Goal: Information Seeking & Learning: Learn about a topic

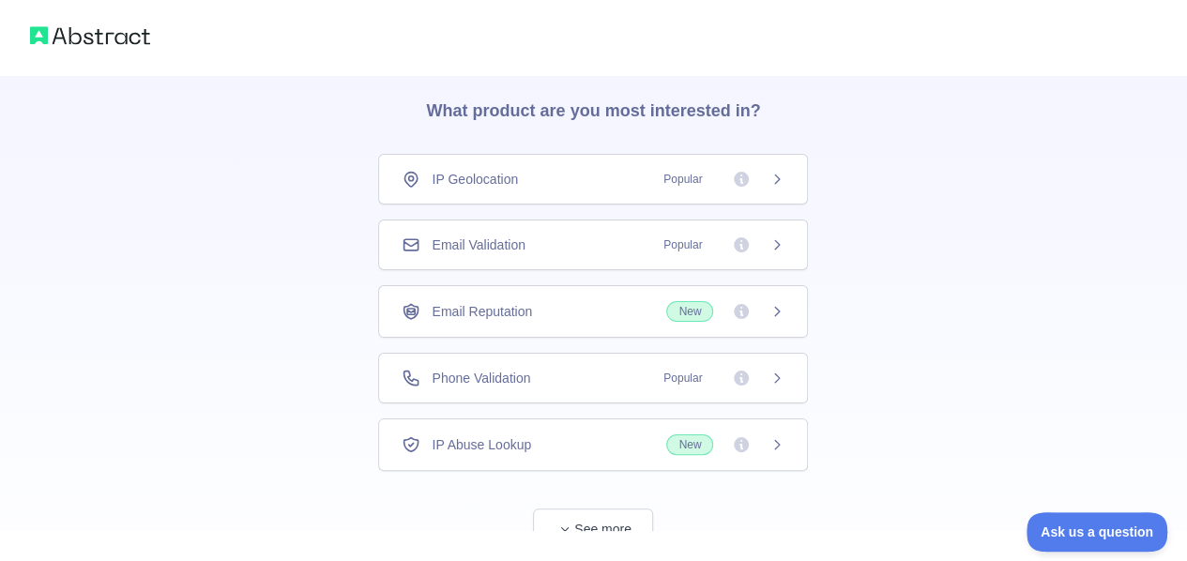
scroll to position [94, 0]
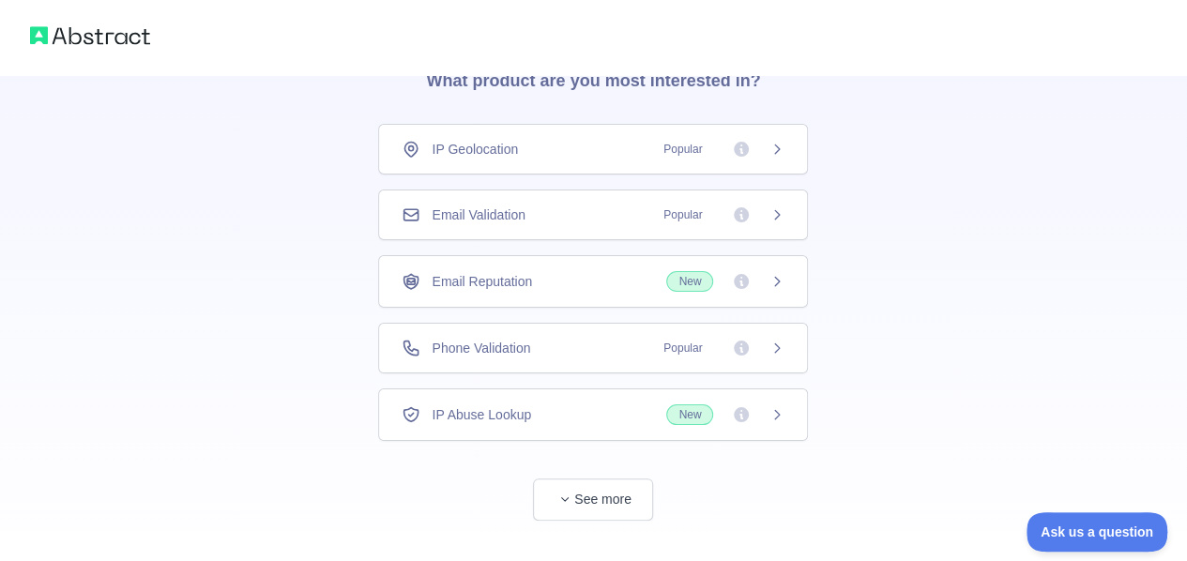
click at [778, 148] on icon at bounding box center [777, 149] width 15 height 15
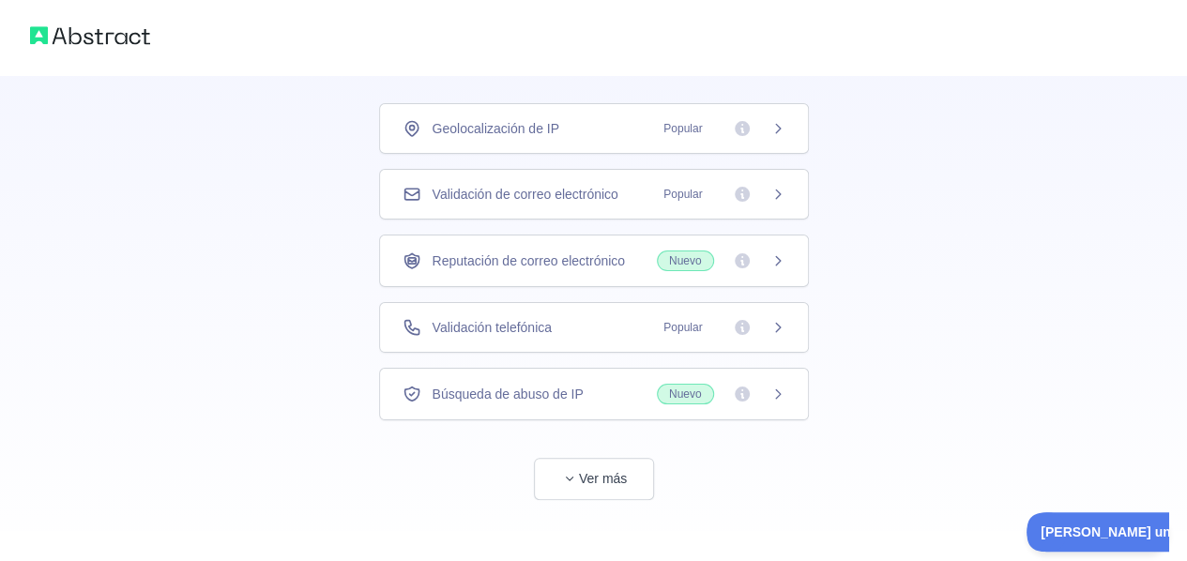
scroll to position [124, 0]
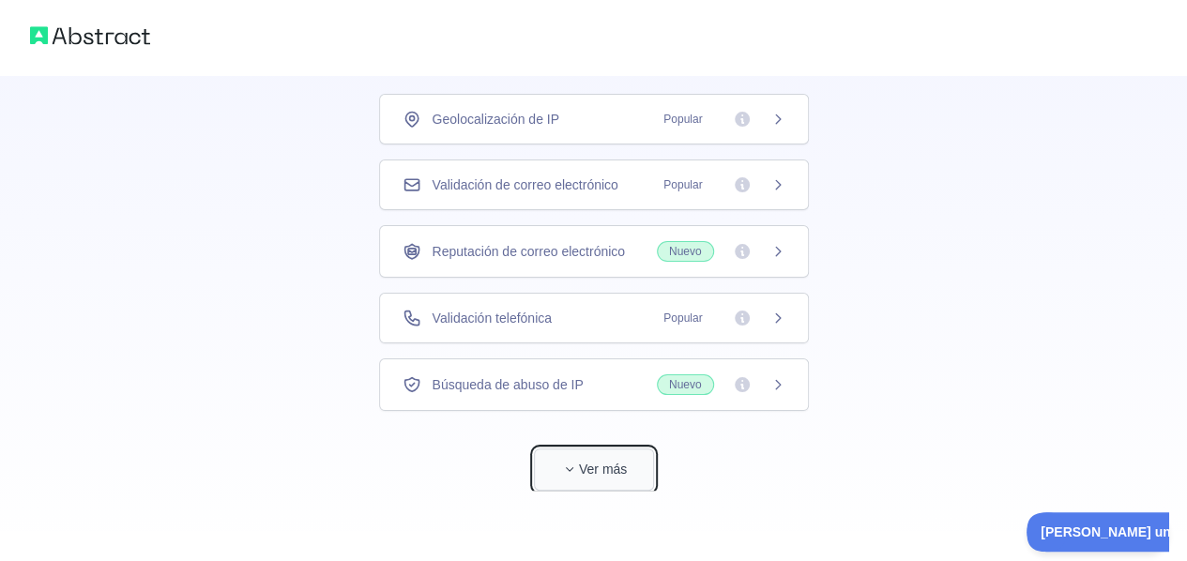
click at [606, 478] on button "Ver más" at bounding box center [594, 470] width 120 height 42
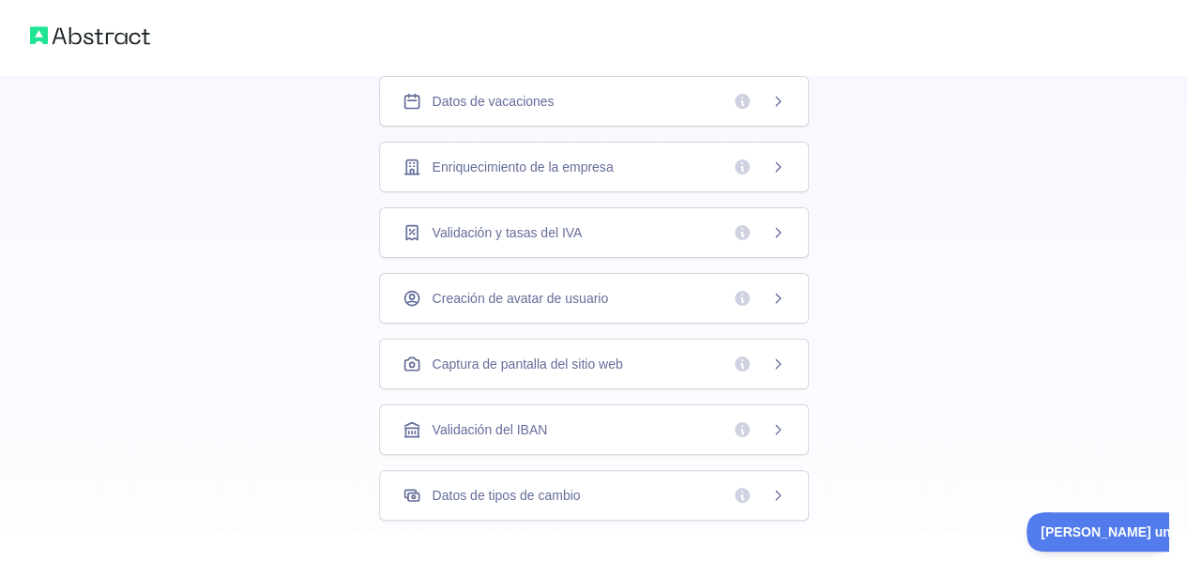
scroll to position [445, 0]
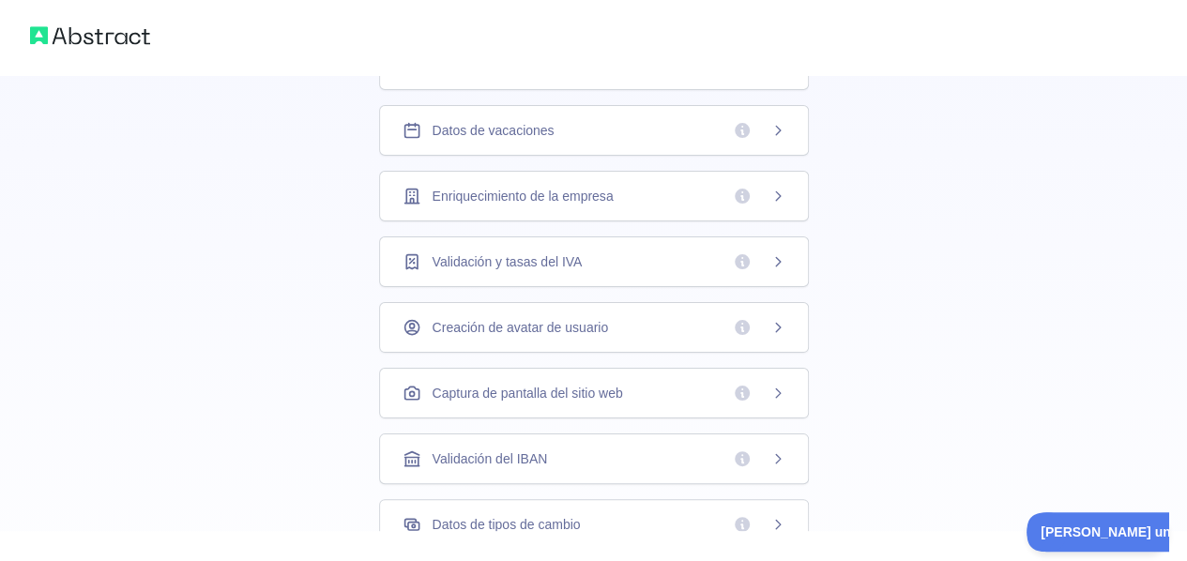
click at [554, 134] on div "Datos de vacaciones" at bounding box center [594, 130] width 383 height 19
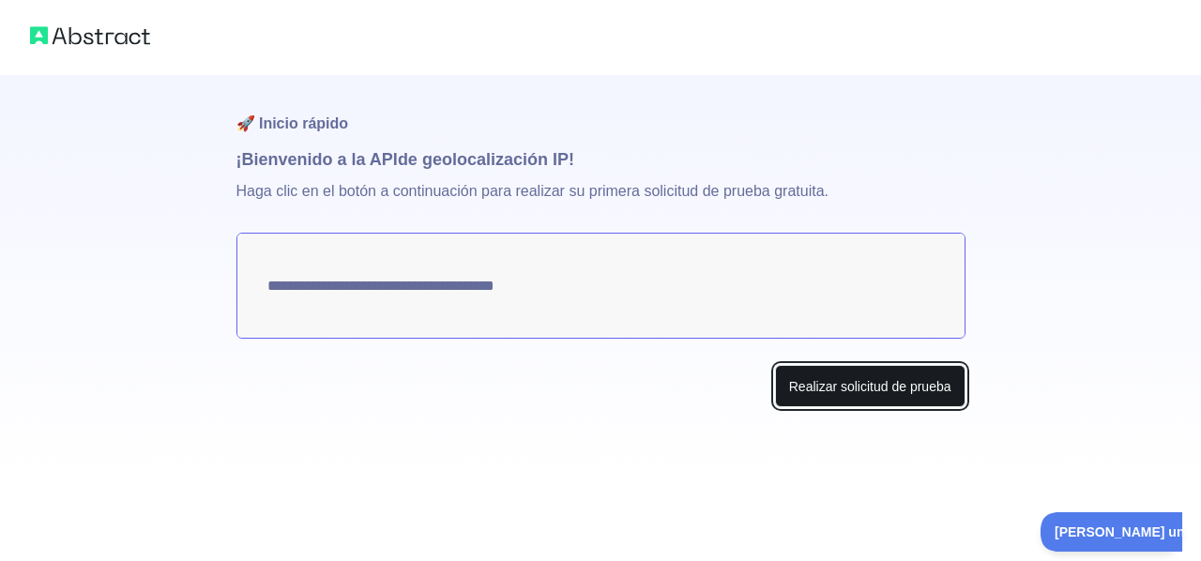
click at [837, 381] on font "Realizar solicitud de prueba" at bounding box center [870, 386] width 162 height 15
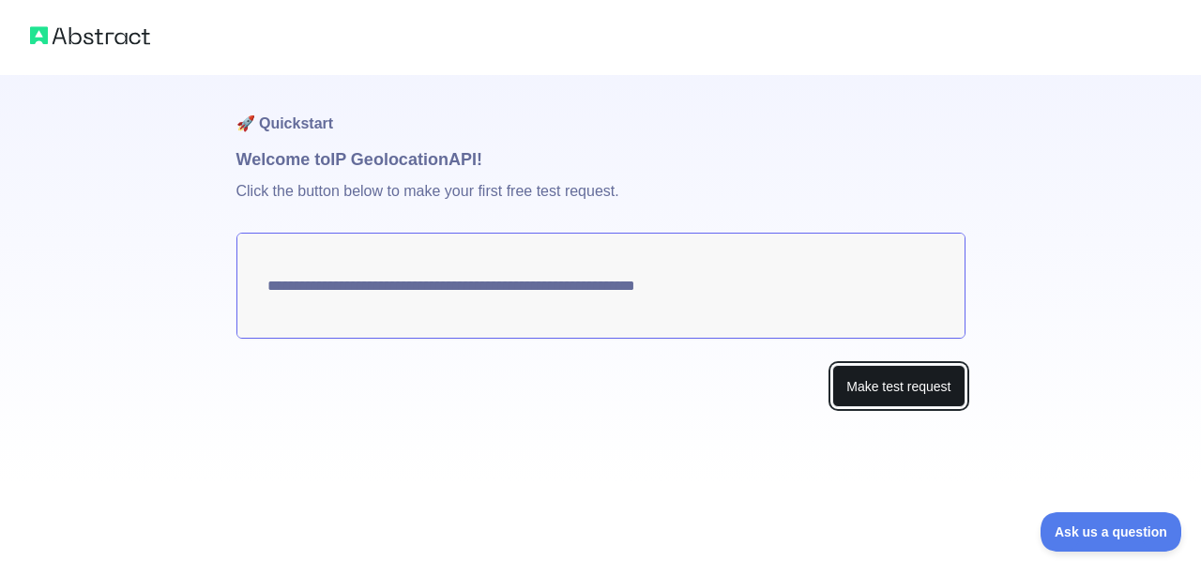
click at [900, 402] on button "Make test request" at bounding box center [899, 386] width 132 height 42
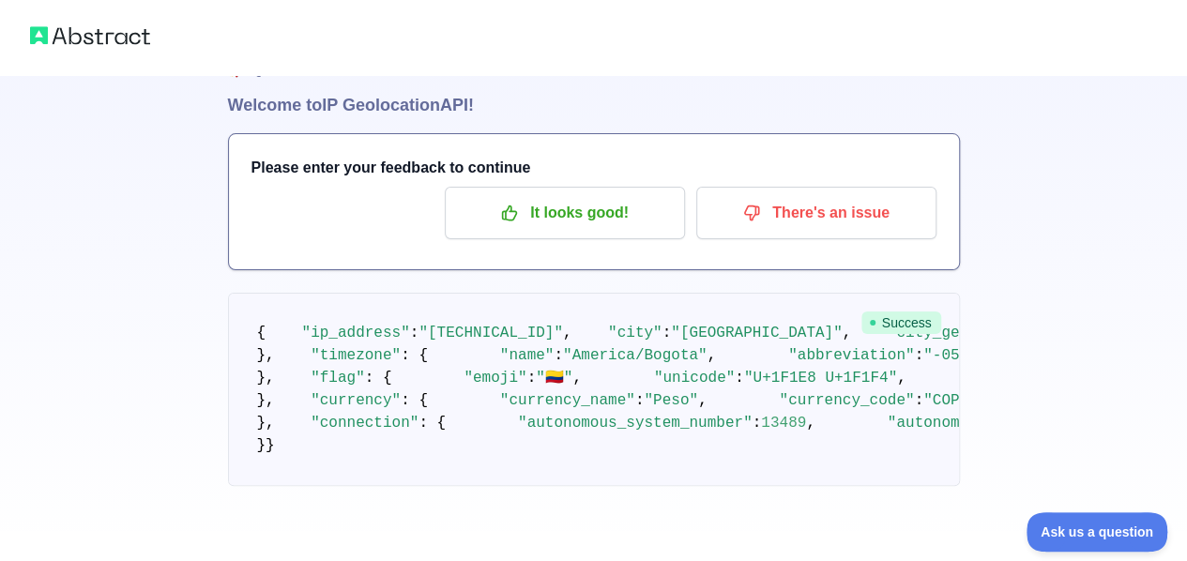
scroll to position [931, 0]
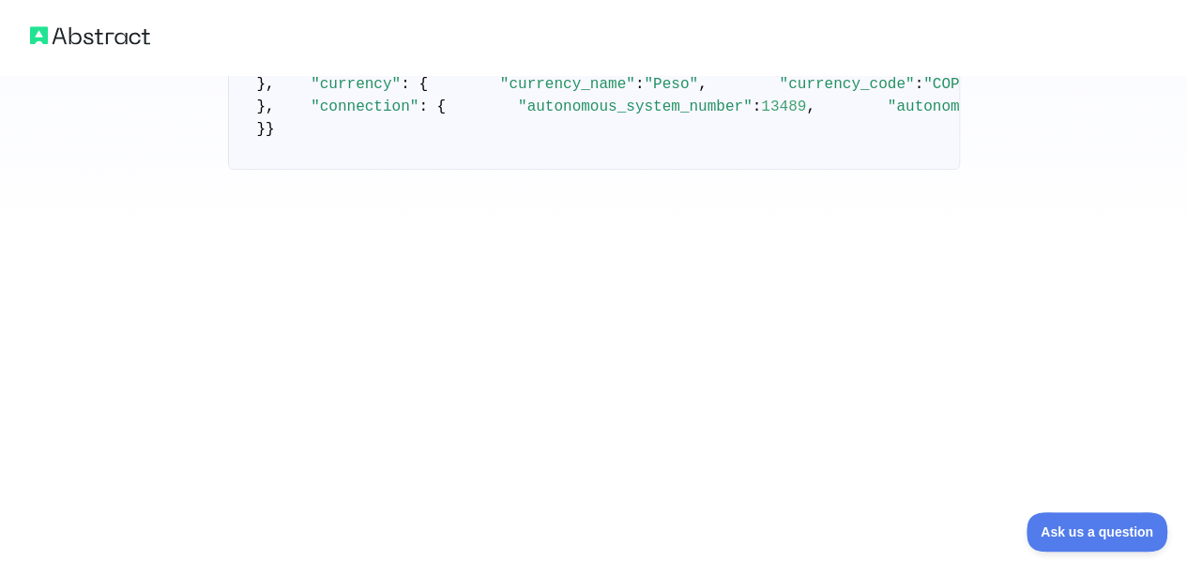
scroll to position [124, 0]
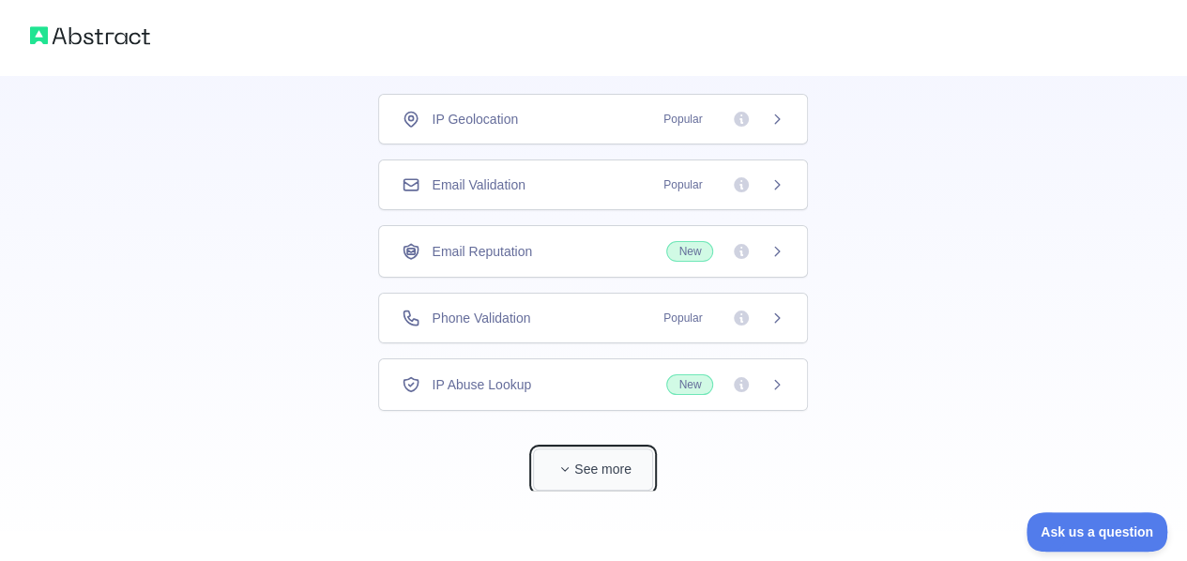
click at [643, 464] on button "See more" at bounding box center [593, 470] width 120 height 42
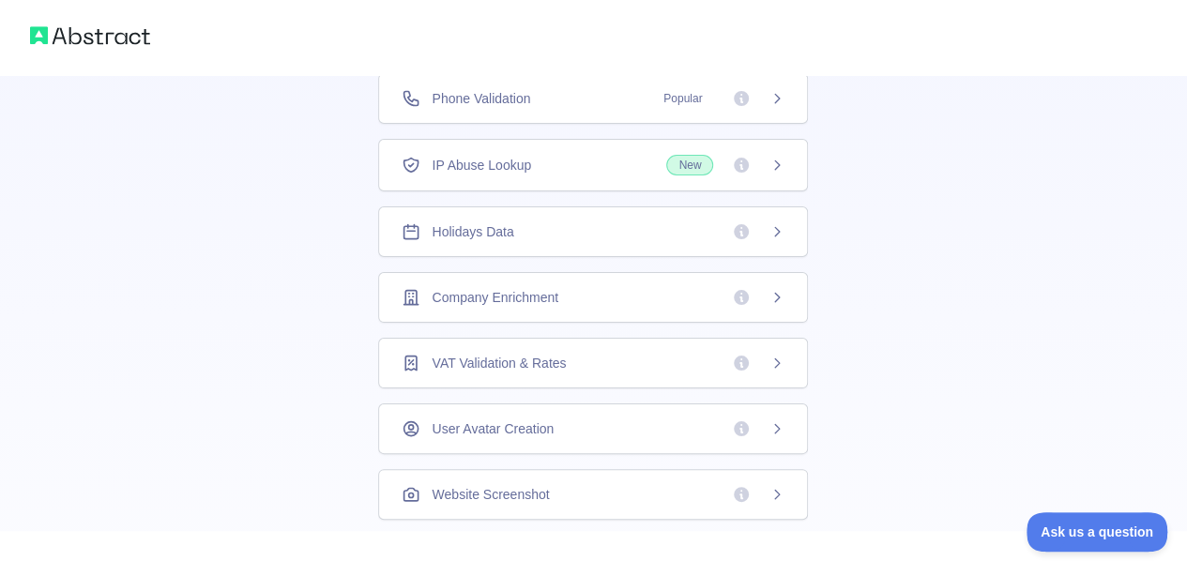
scroll to position [312, 0]
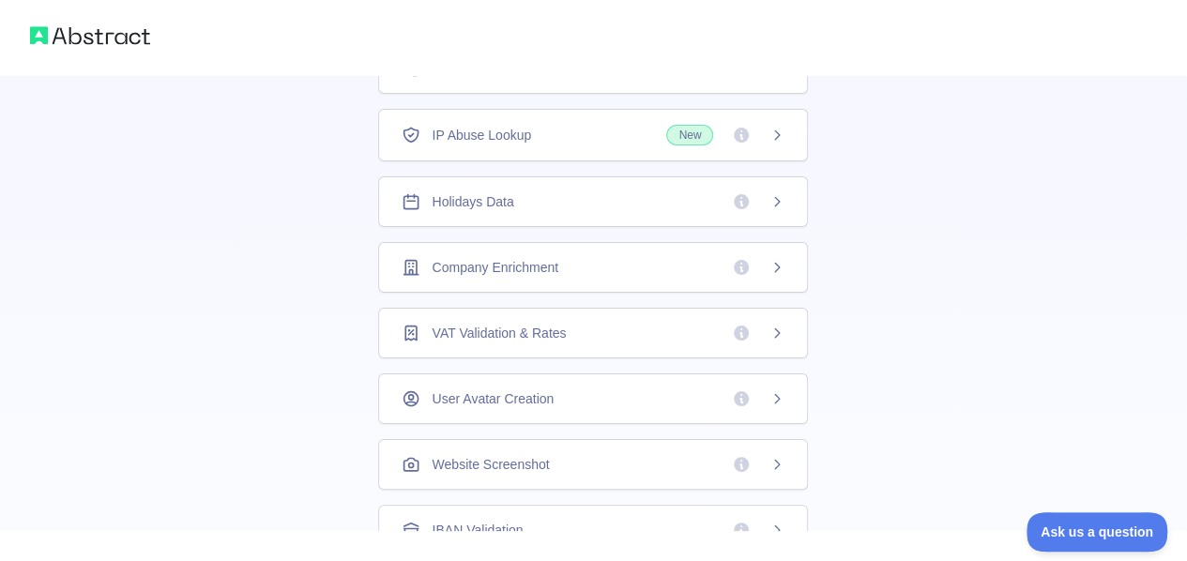
click at [579, 207] on div "Holidays Data" at bounding box center [593, 201] width 430 height 51
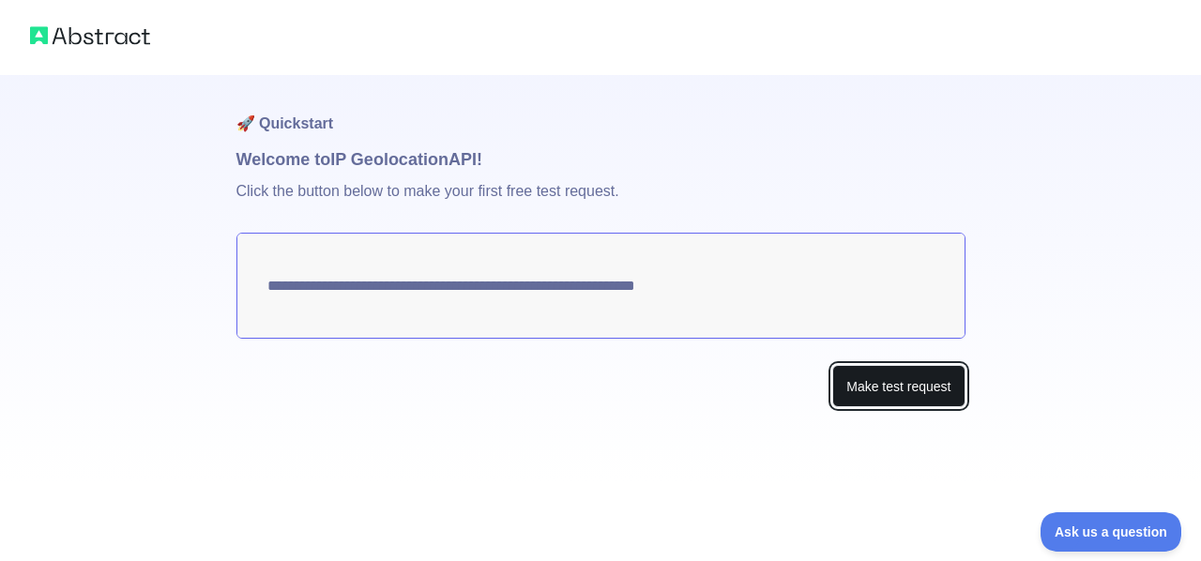
click at [872, 392] on button "Make test request" at bounding box center [899, 386] width 132 height 42
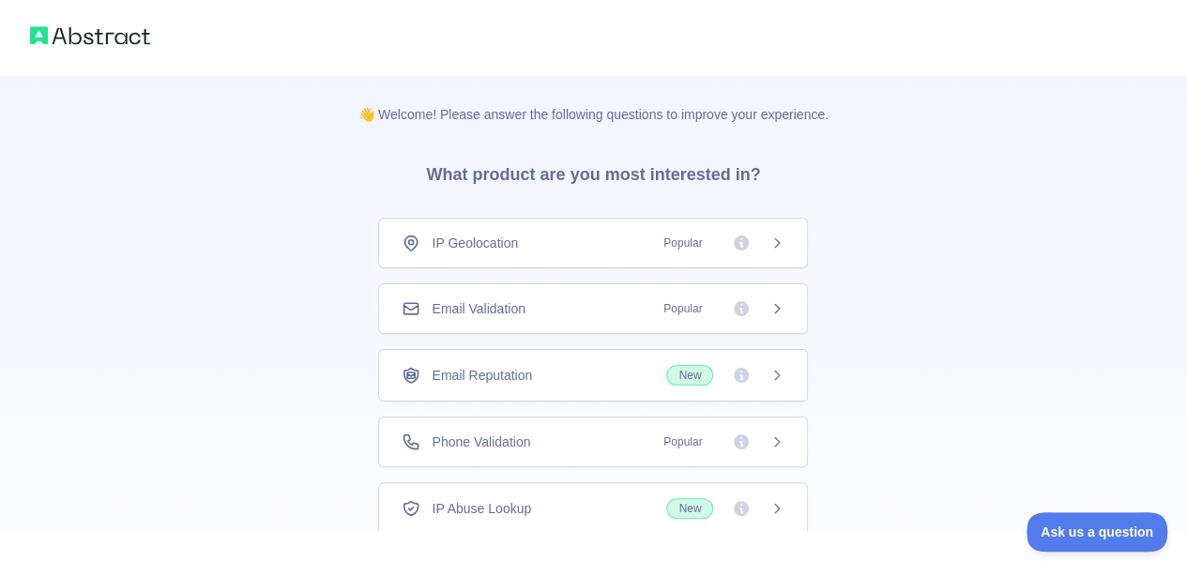
scroll to position [124, 0]
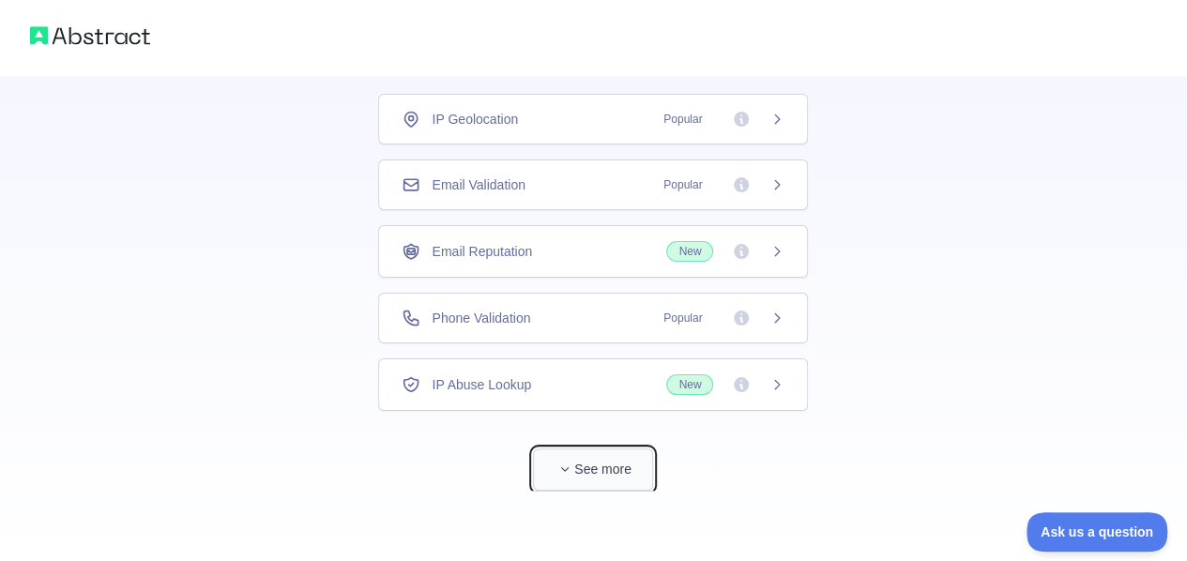
click at [579, 465] on button "See more" at bounding box center [593, 470] width 120 height 42
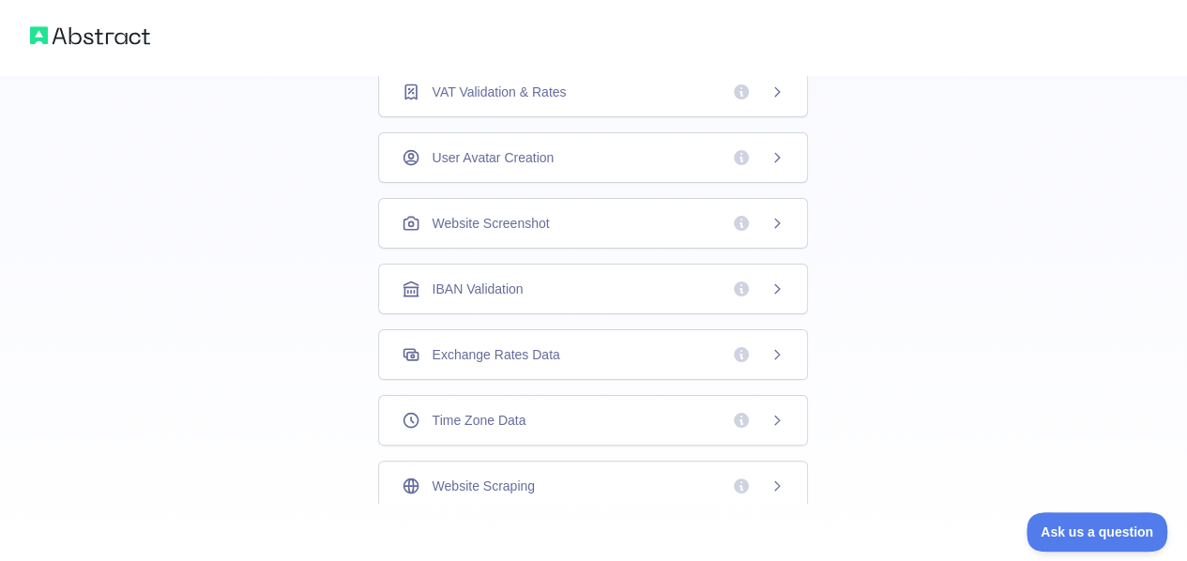
scroll to position [633, 0]
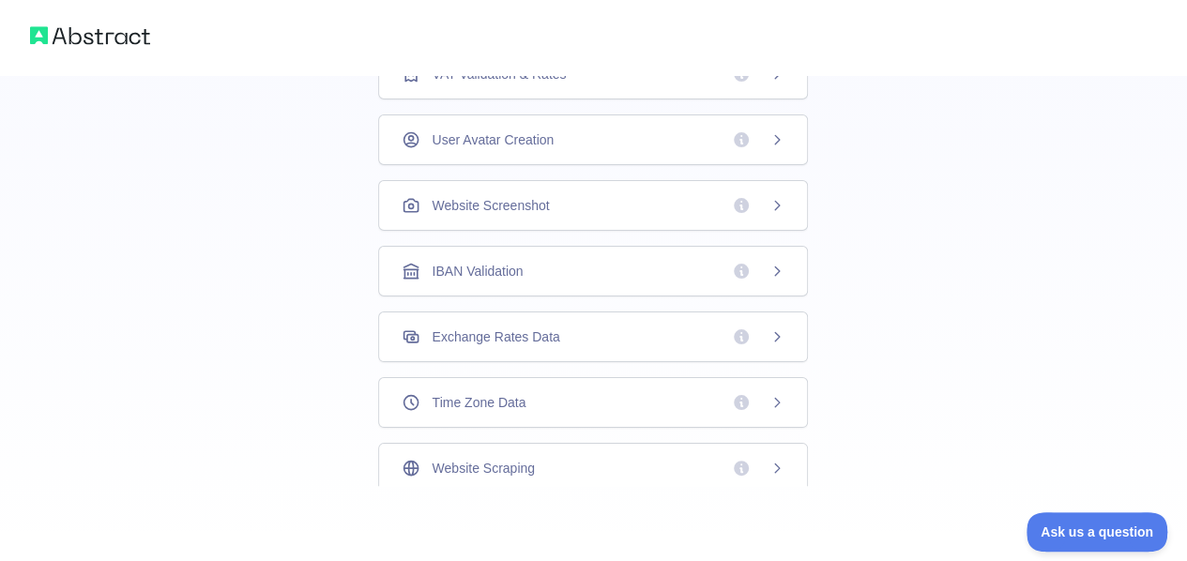
click at [495, 393] on span "Time Zone Data" at bounding box center [479, 402] width 94 height 19
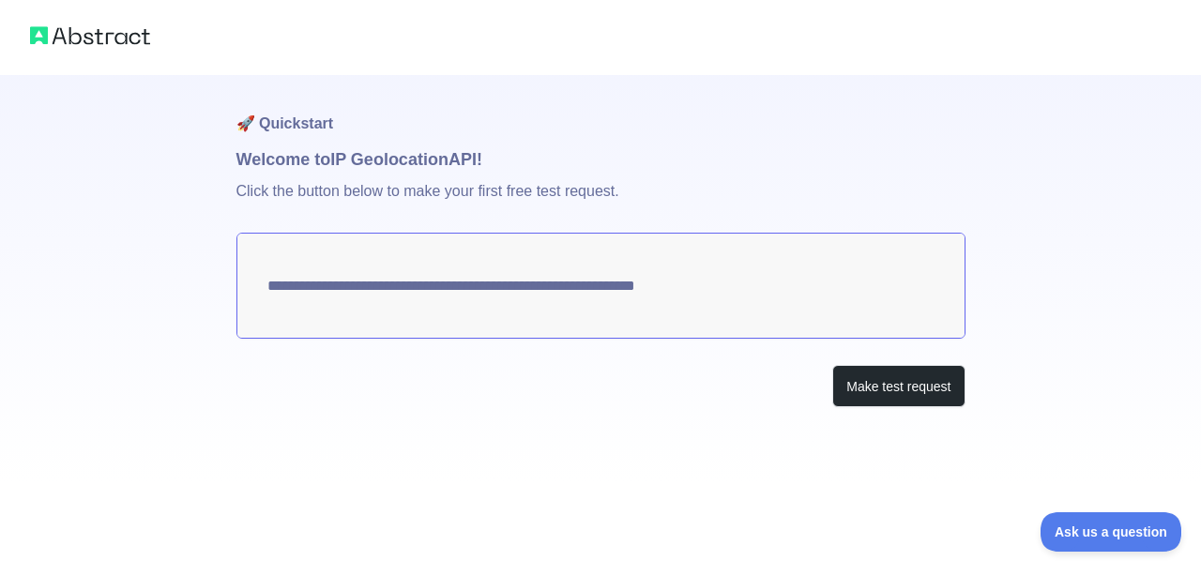
click at [725, 286] on textarea "**********" at bounding box center [601, 286] width 729 height 106
click at [893, 388] on button "Make test request" at bounding box center [899, 386] width 132 height 42
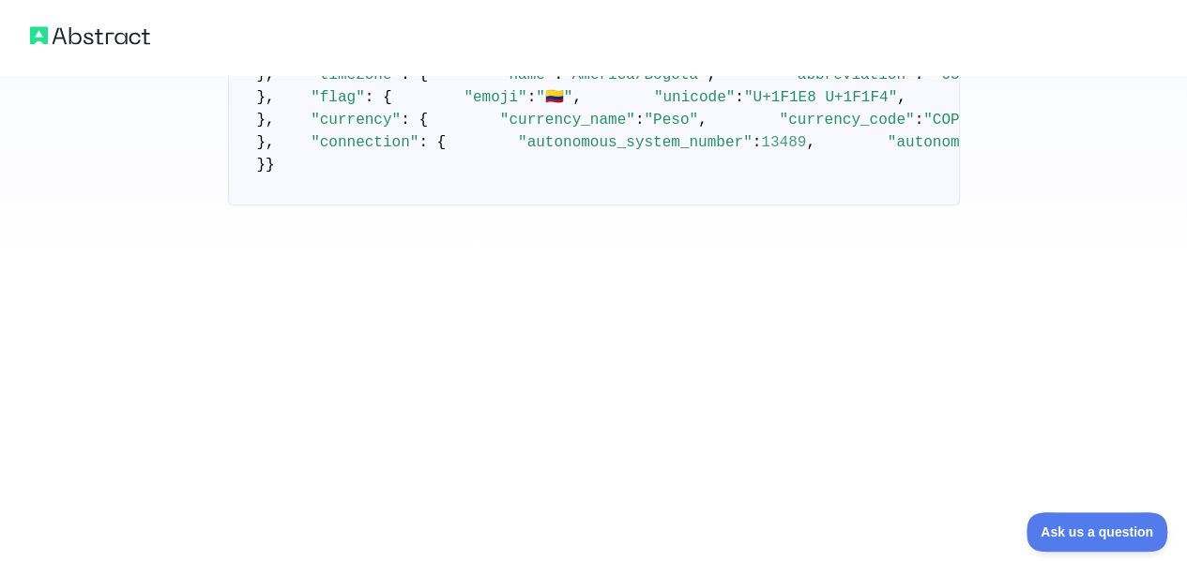
scroll to position [931, 0]
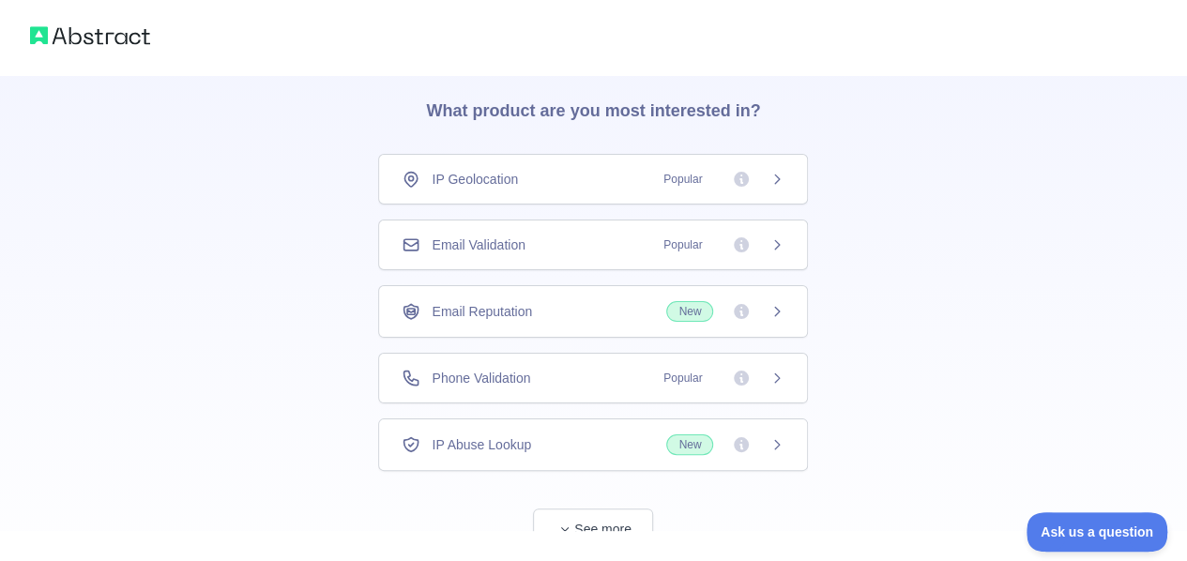
scroll to position [94, 0]
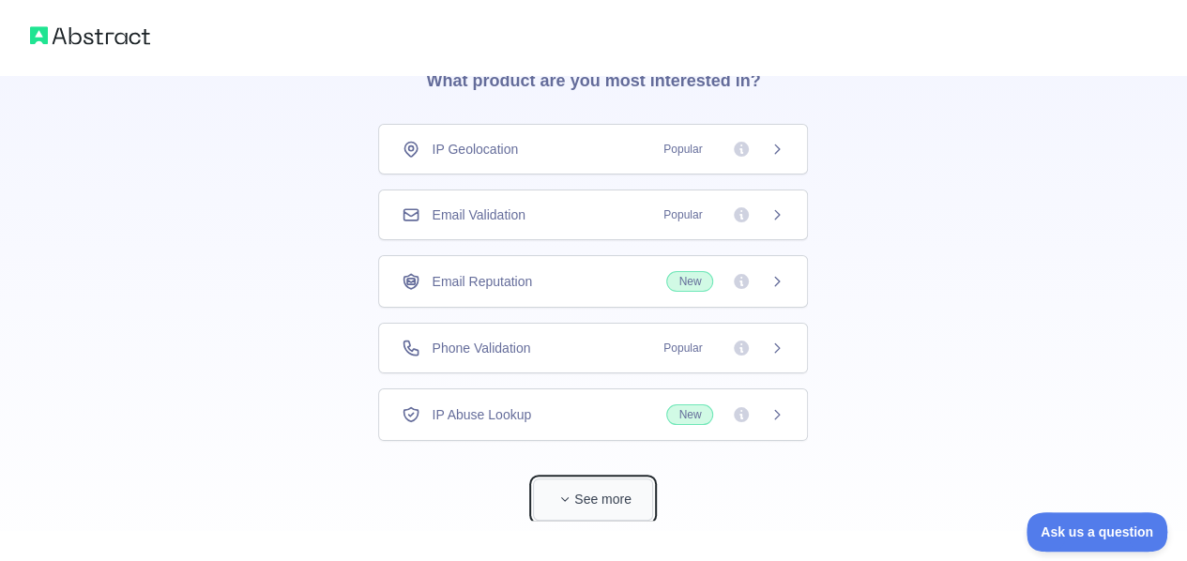
click at [602, 486] on button "See more" at bounding box center [593, 500] width 120 height 42
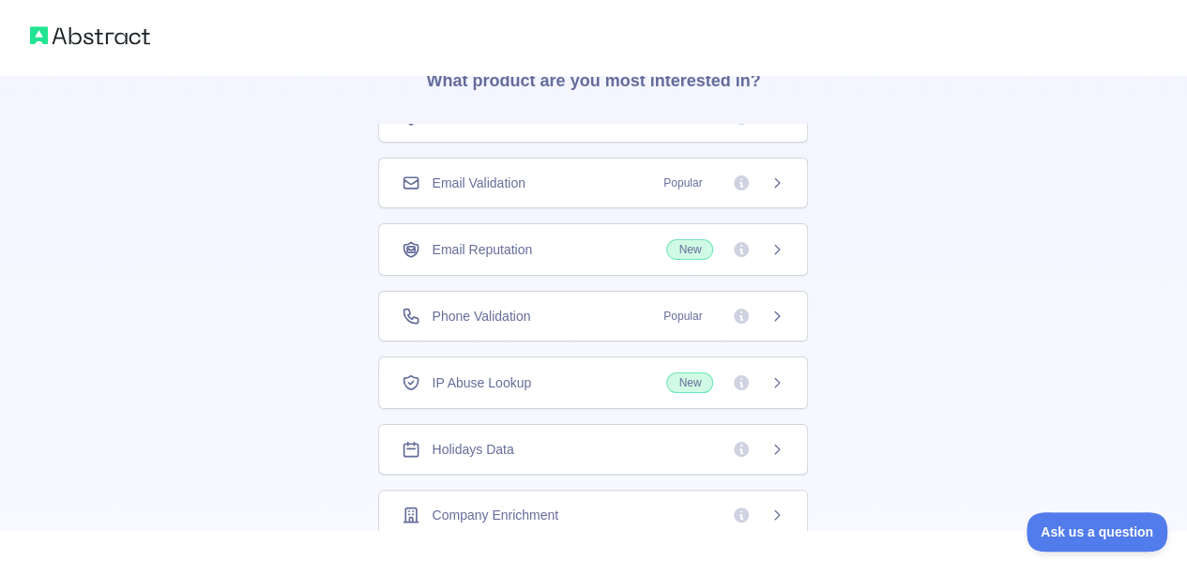
scroll to position [62, 0]
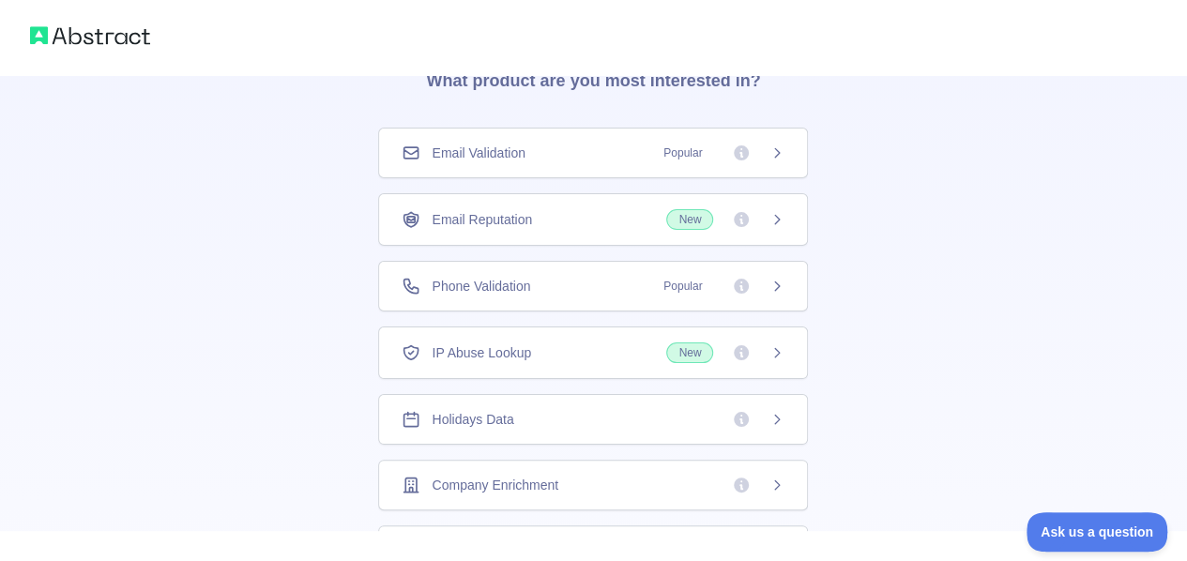
click at [443, 435] on div "Holidays Data" at bounding box center [593, 419] width 430 height 51
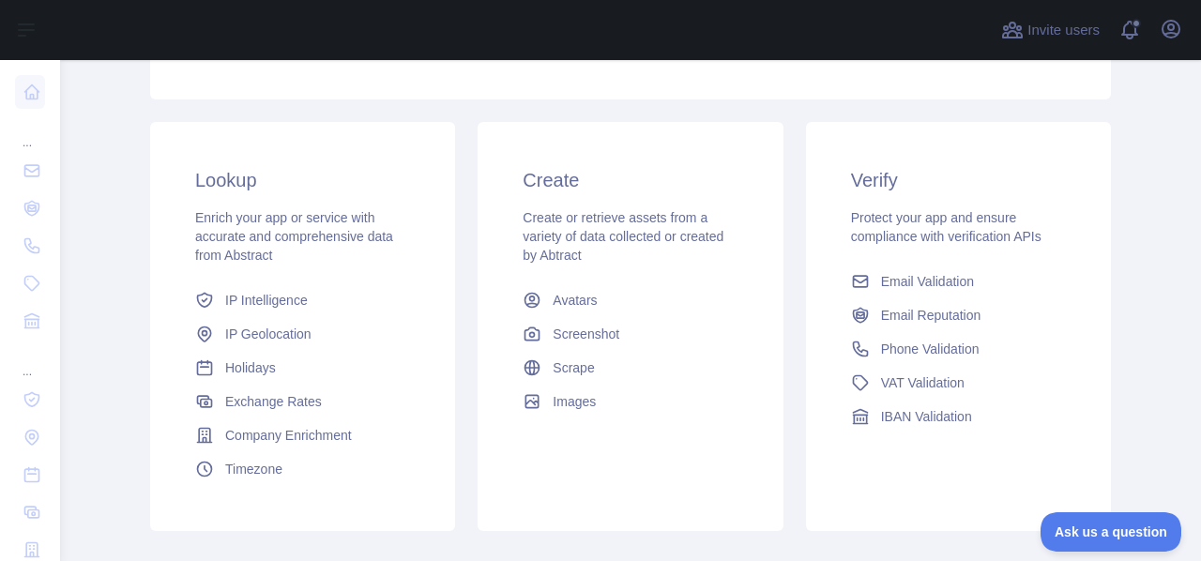
scroll to position [374, 0]
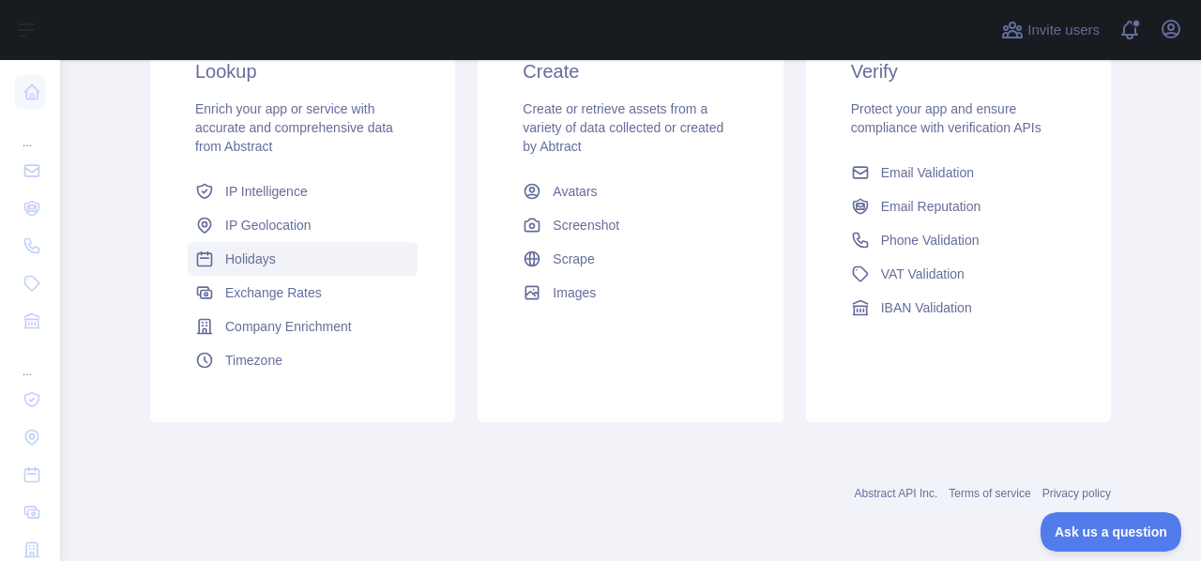
click at [277, 260] on link "Holidays" at bounding box center [303, 259] width 230 height 34
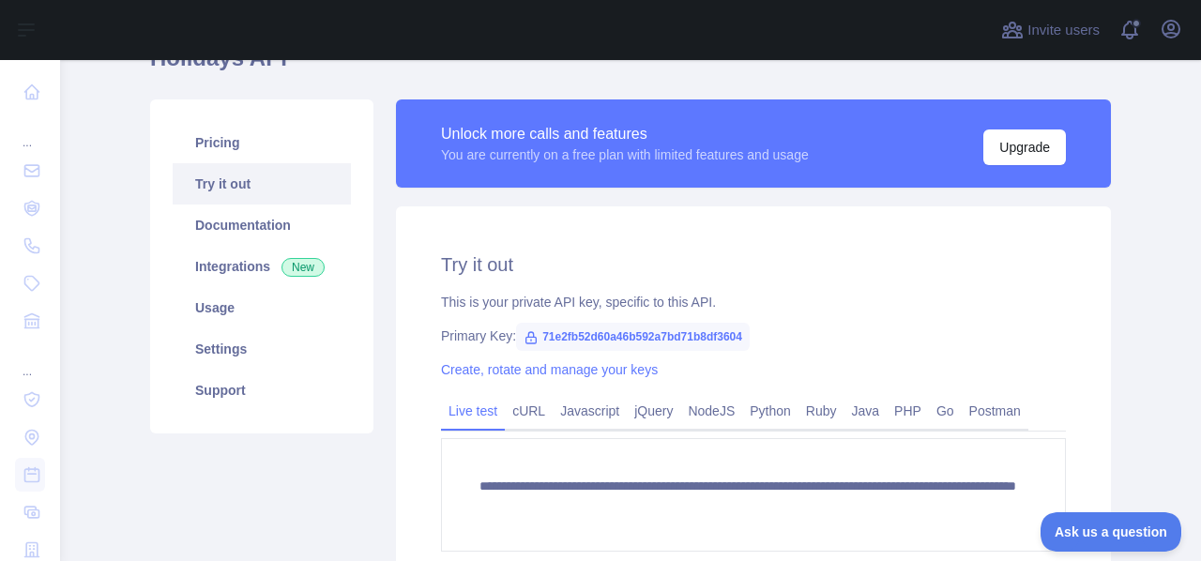
scroll to position [188, 0]
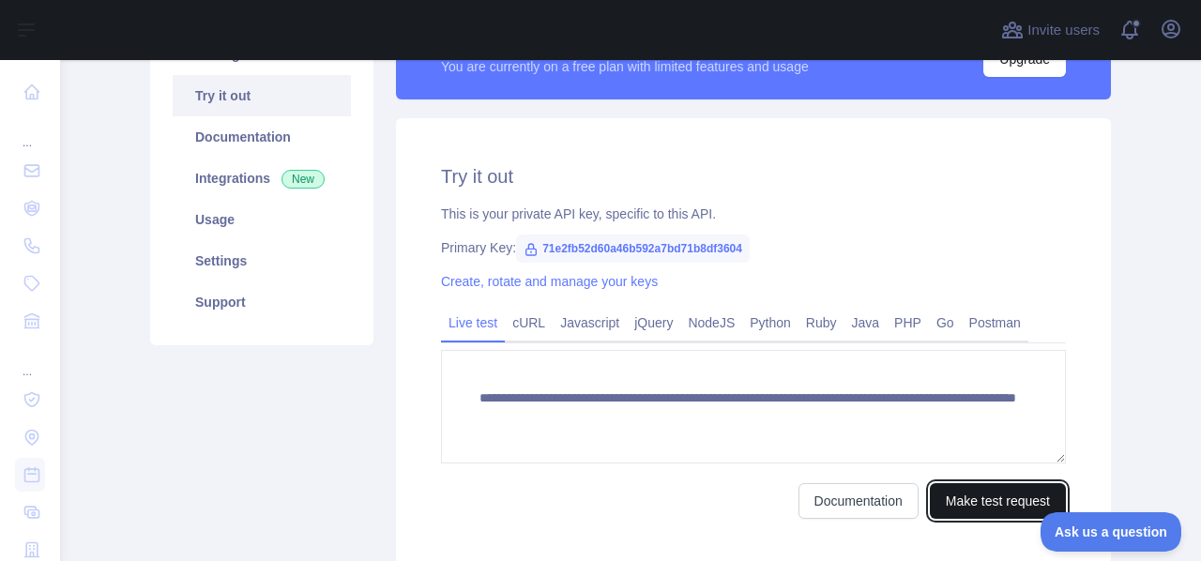
click at [990, 510] on button "Make test request" at bounding box center [998, 501] width 136 height 36
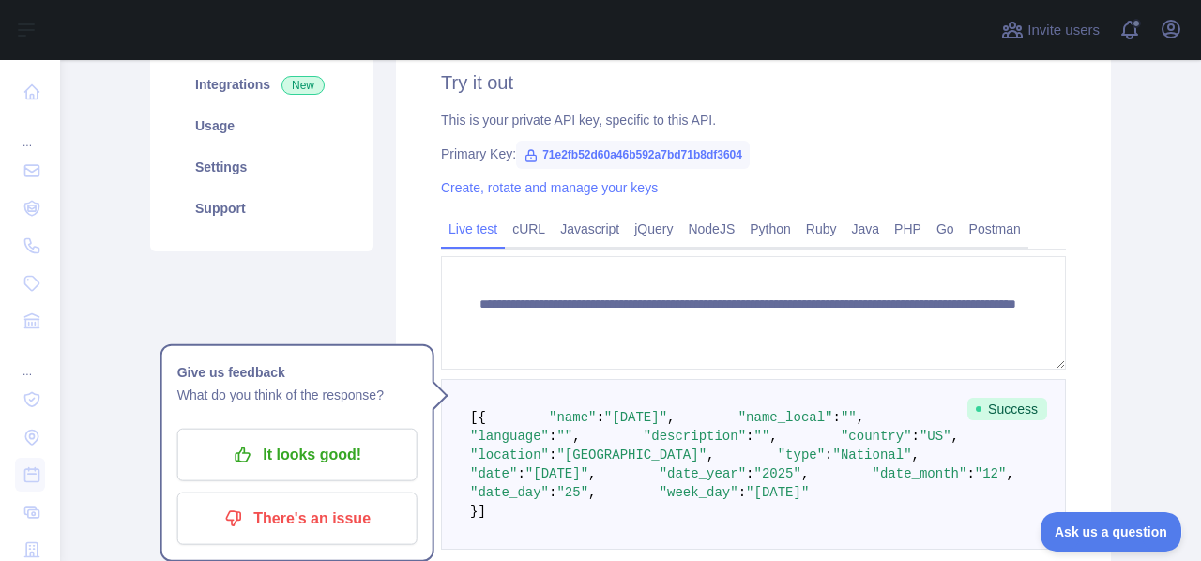
scroll to position [282, 0]
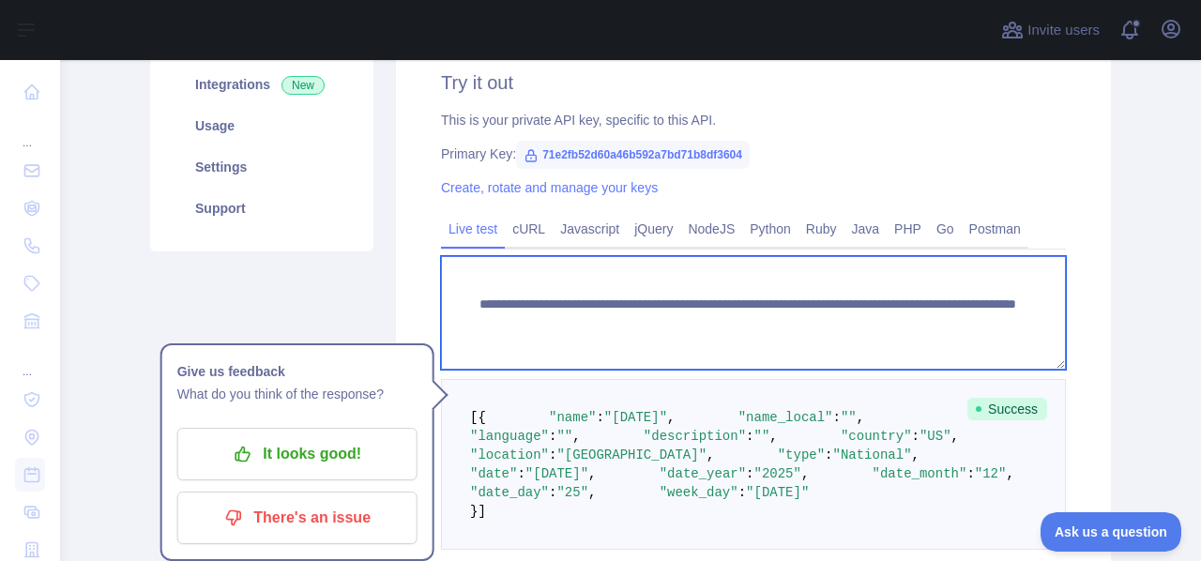
click at [824, 303] on textarea "**********" at bounding box center [753, 313] width 625 height 114
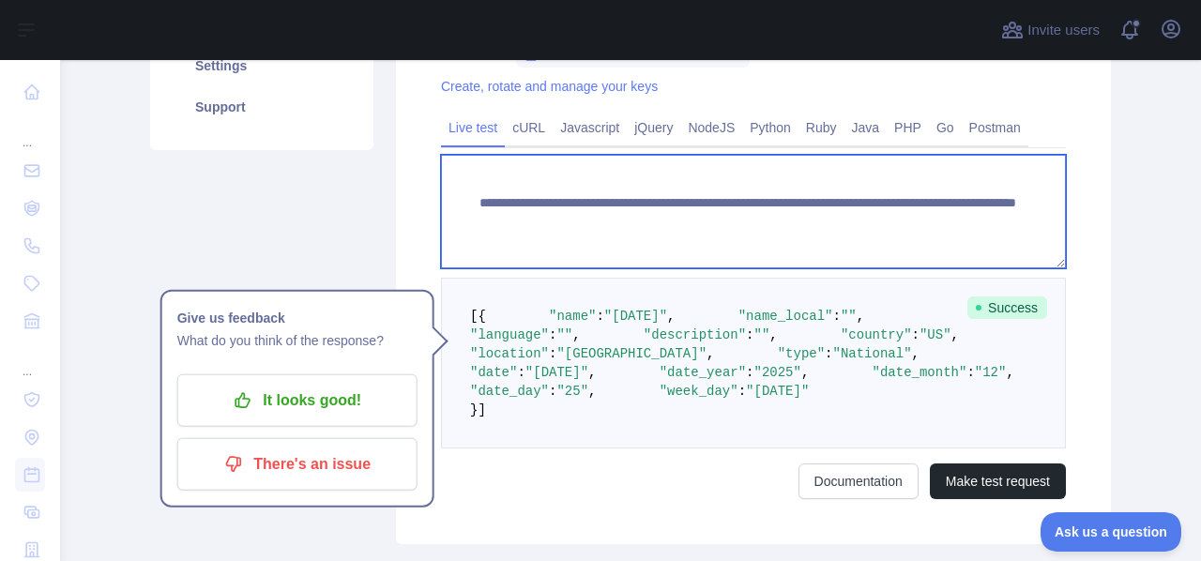
scroll to position [375, 0]
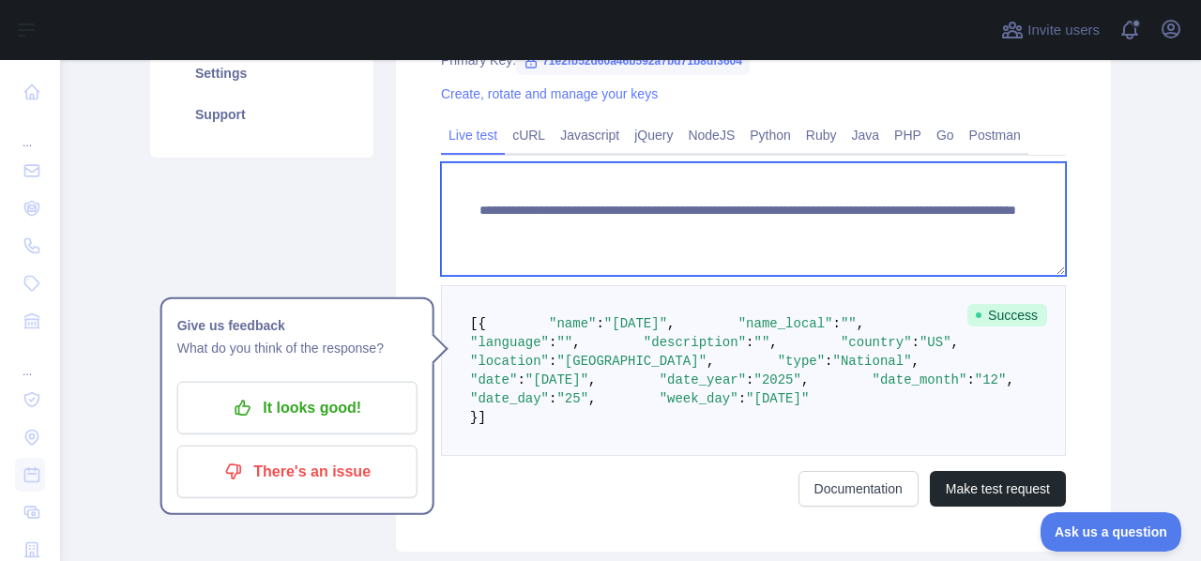
drag, startPoint x: 536, startPoint y: 237, endPoint x: 901, endPoint y: 215, distance: 365.8
click at [901, 215] on textarea "**********" at bounding box center [753, 219] width 625 height 114
type textarea "**********"
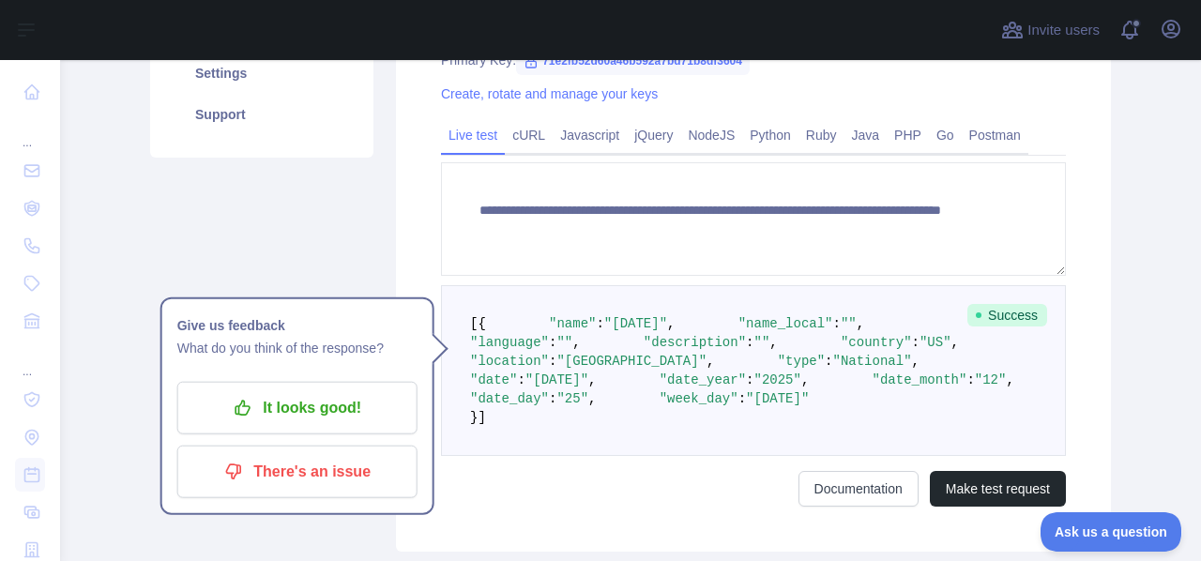
click at [1087, 370] on div "**********" at bounding box center [753, 241] width 715 height 621
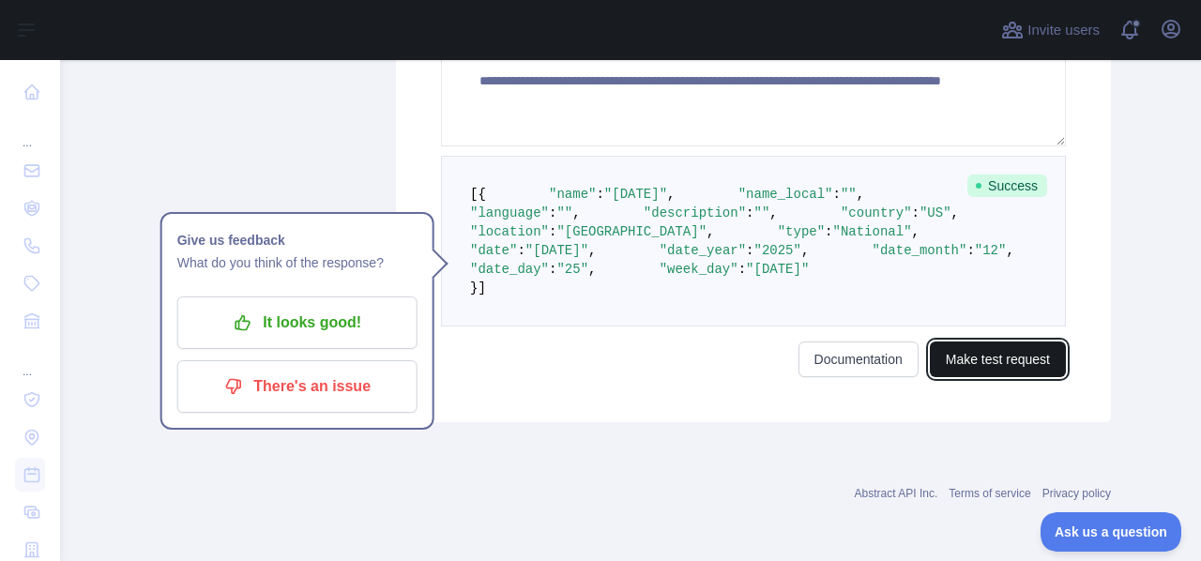
click at [1008, 377] on button "Make test request" at bounding box center [998, 360] width 136 height 36
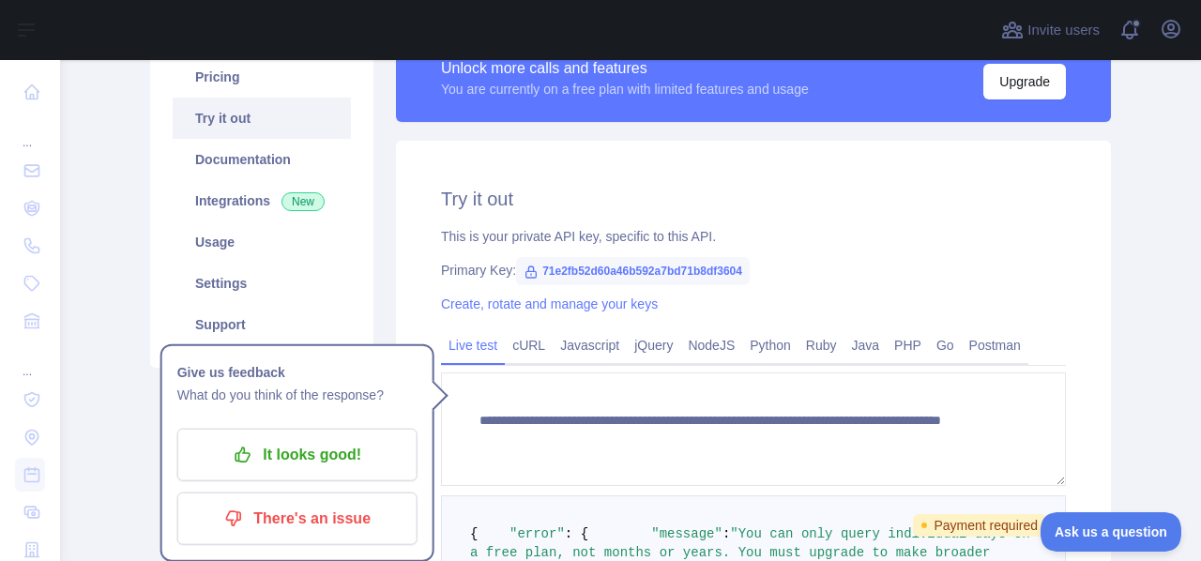
scroll to position [71, 0]
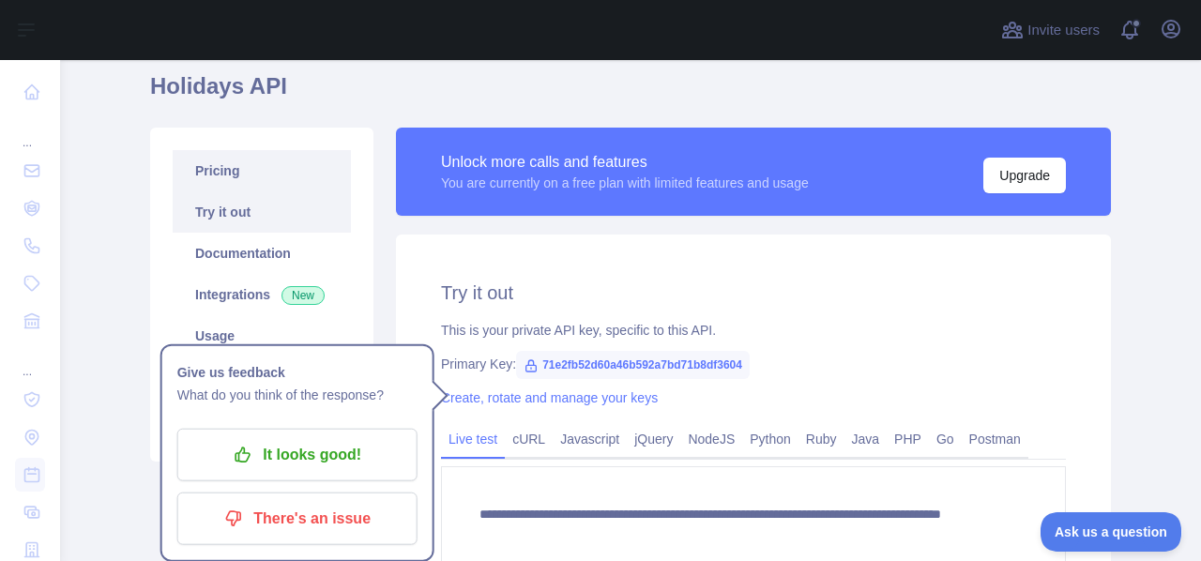
click at [188, 157] on link "Pricing" at bounding box center [262, 170] width 178 height 41
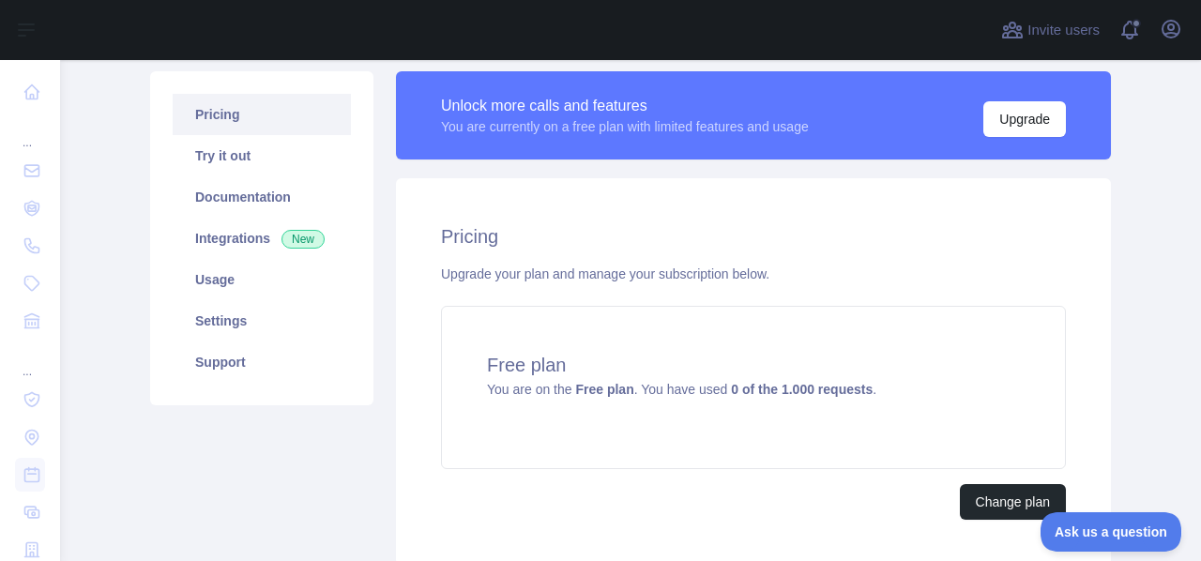
scroll to position [165, 0]
